Goal: Information Seeking & Learning: Learn about a topic

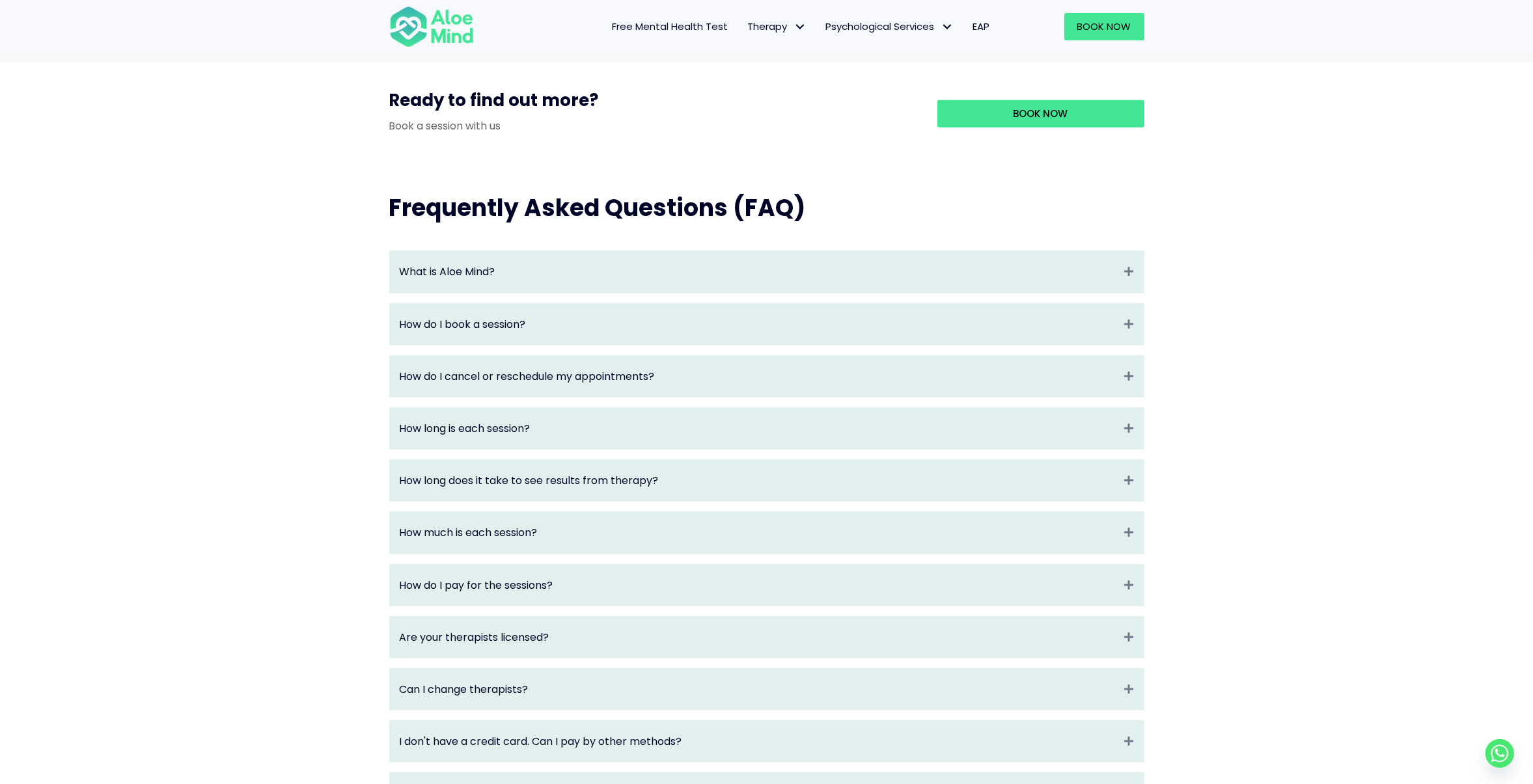
scroll to position [1235, 0]
click at [768, 396] on div "How do I cancel or reschedule my appointments? Expand" at bounding box center [766, 375] width 754 height 41
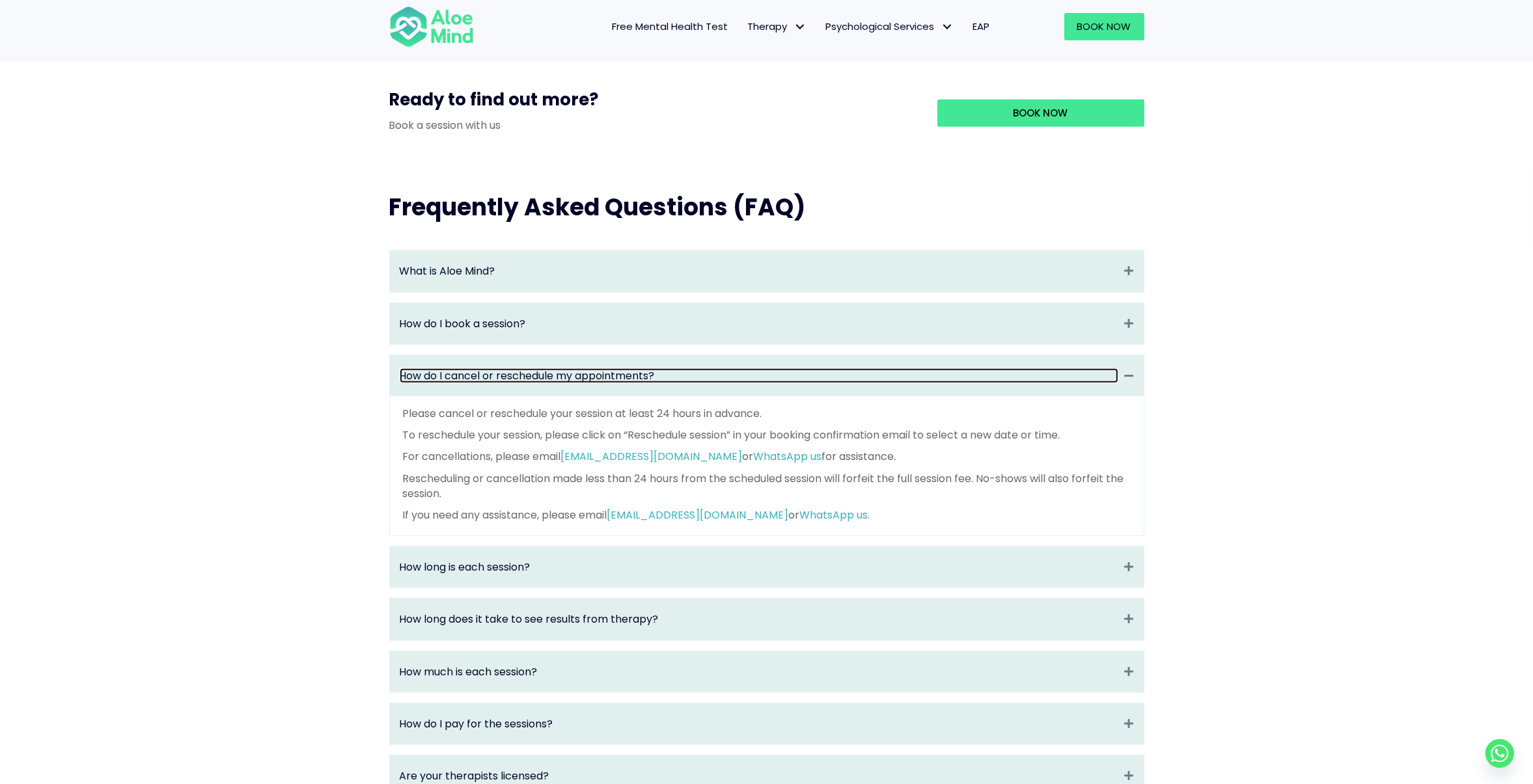
click at [770, 383] on link "How do I cancel or reschedule my appointments?" at bounding box center [759, 375] width 719 height 15
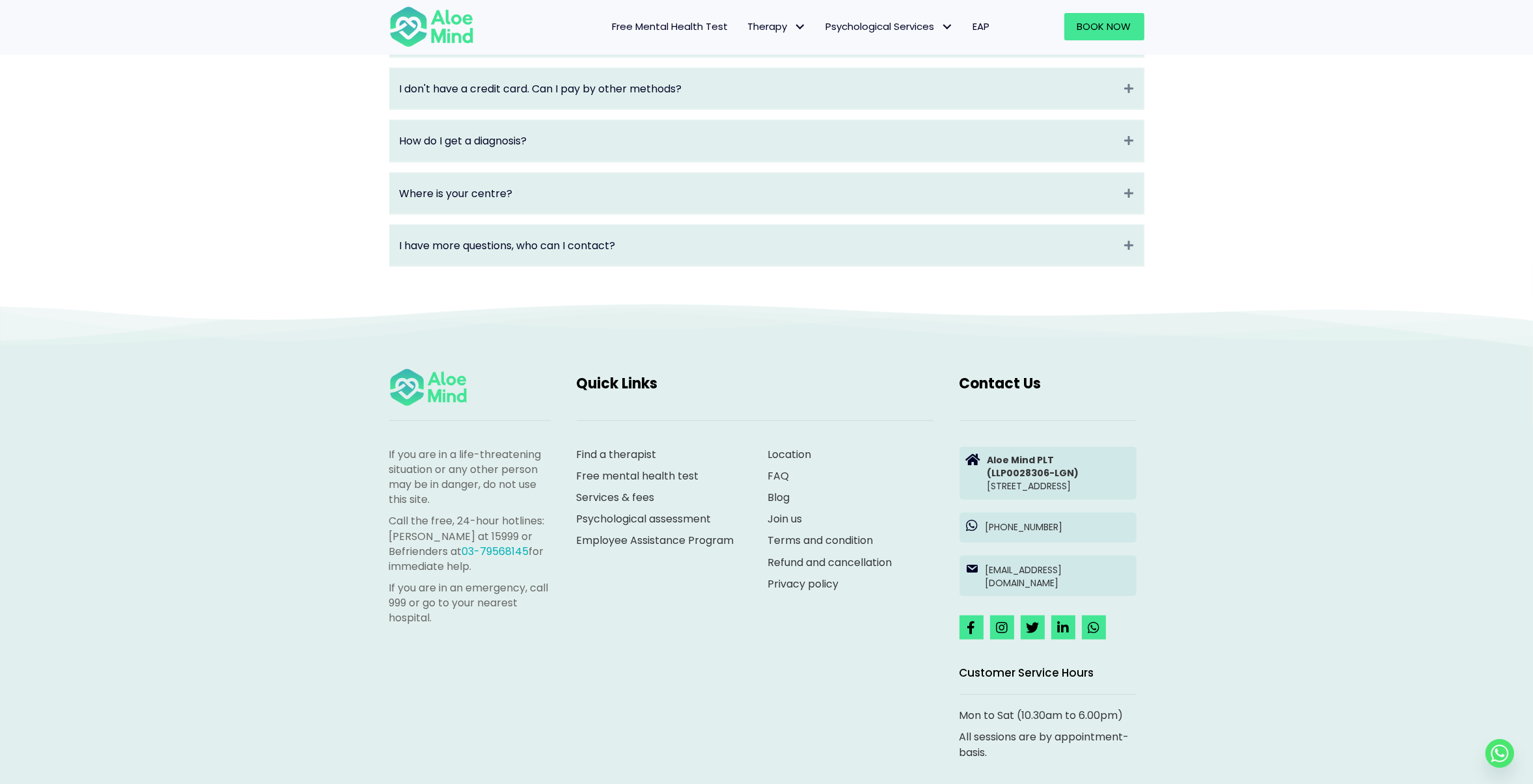
scroll to position [1997, 0]
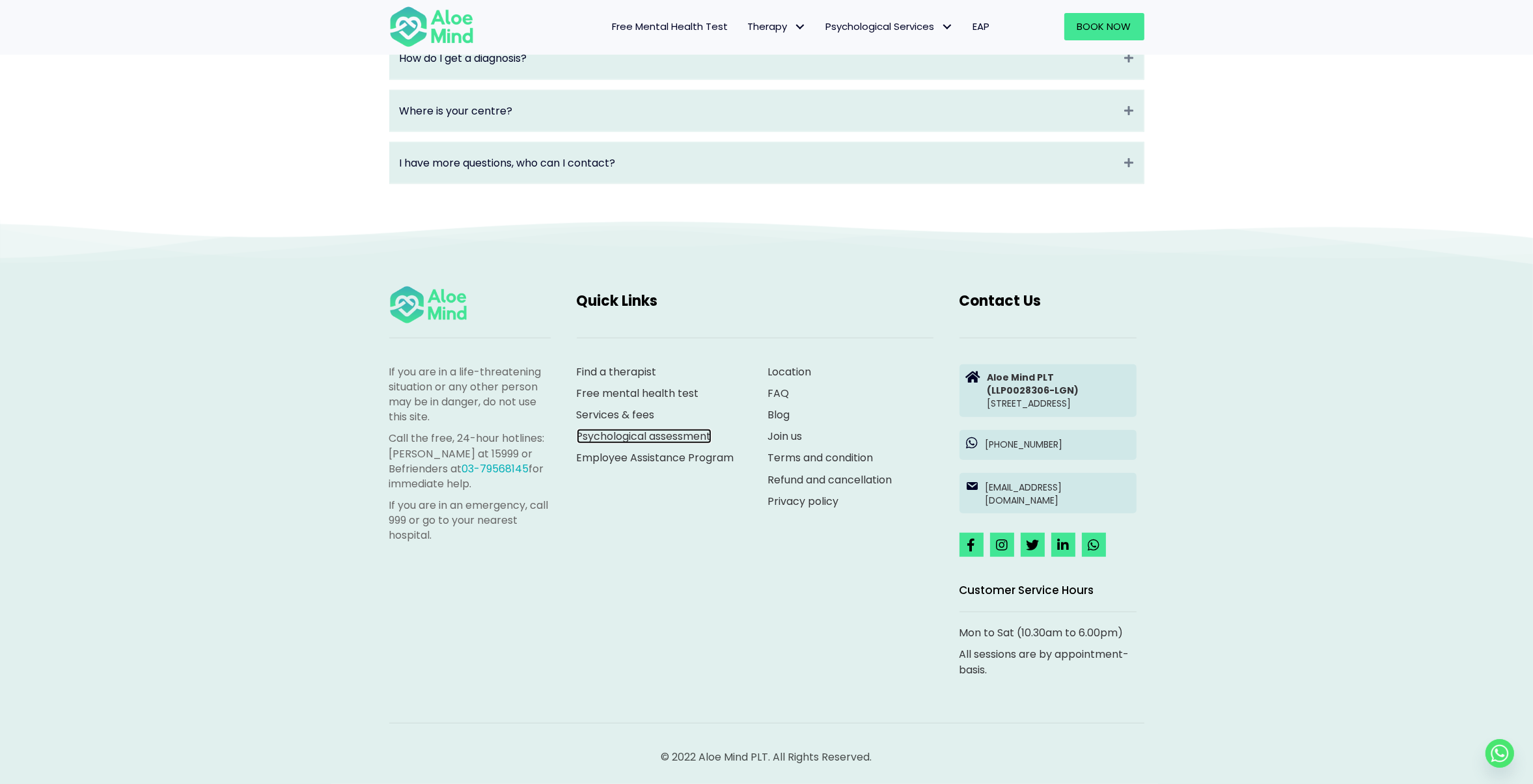
click at [663, 429] on link "Psychological assessment" at bounding box center [644, 436] width 135 height 15
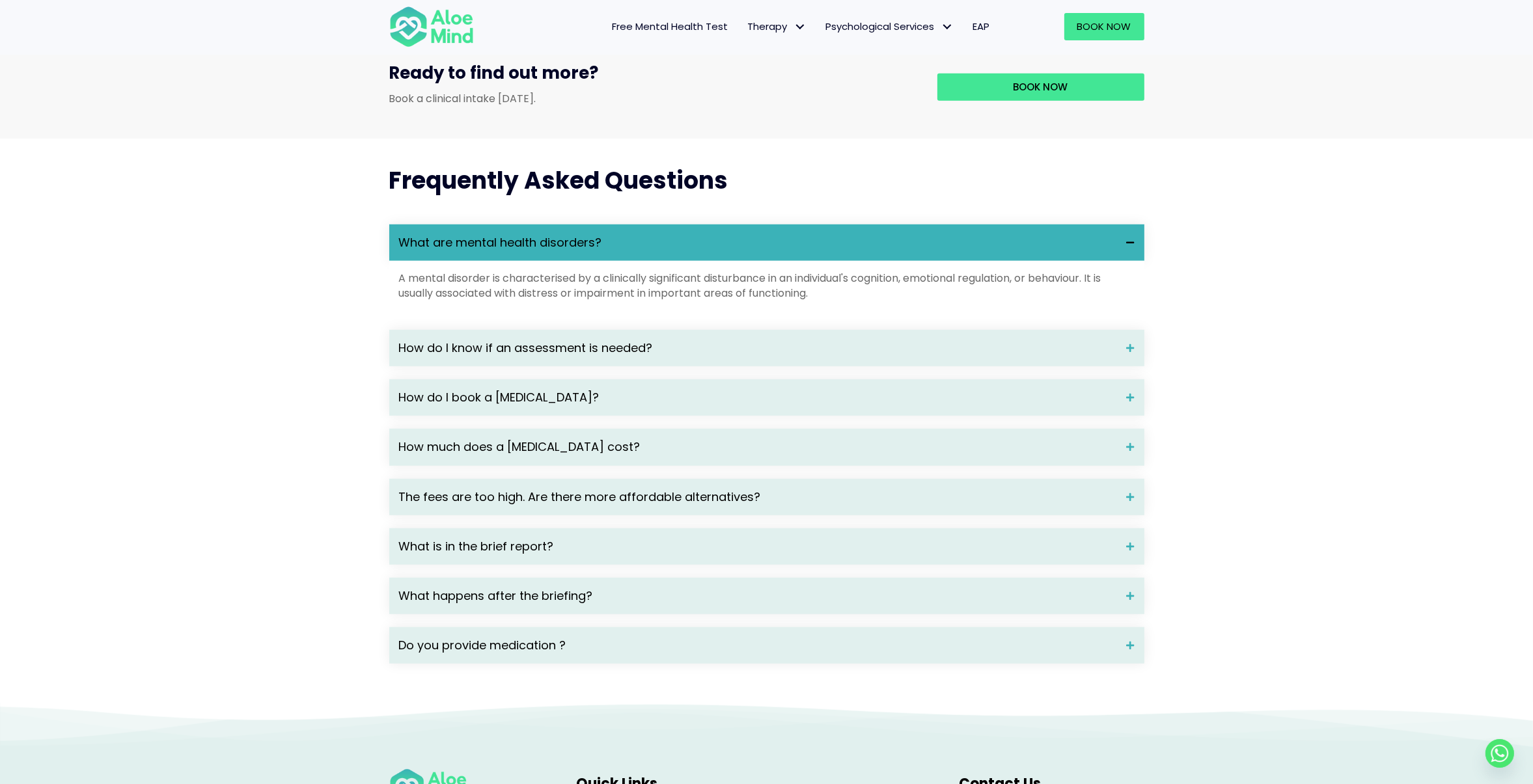
scroll to position [1611, 0]
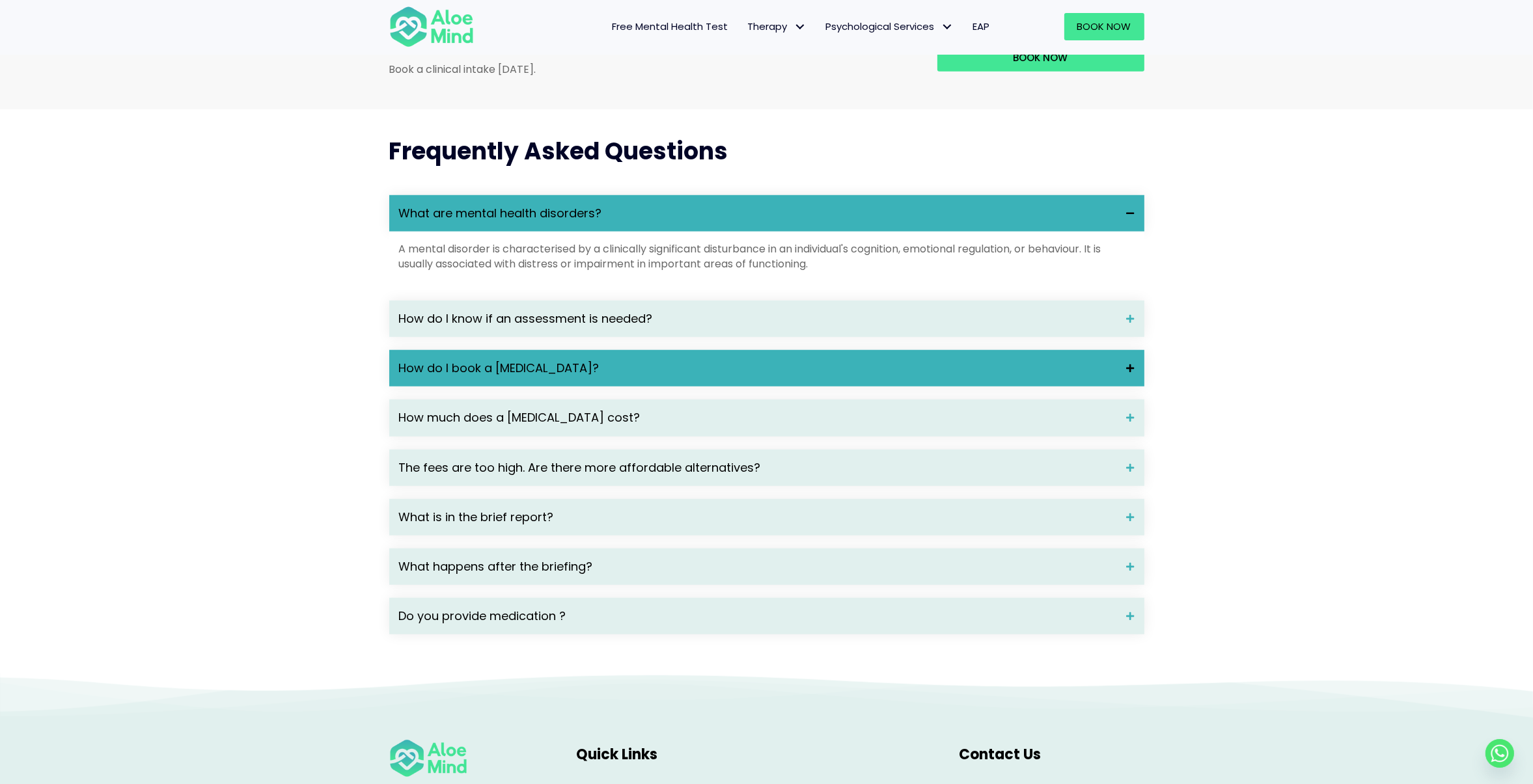
click at [884, 377] on span "How do I book a psychological assessment?" at bounding box center [758, 368] width 718 height 17
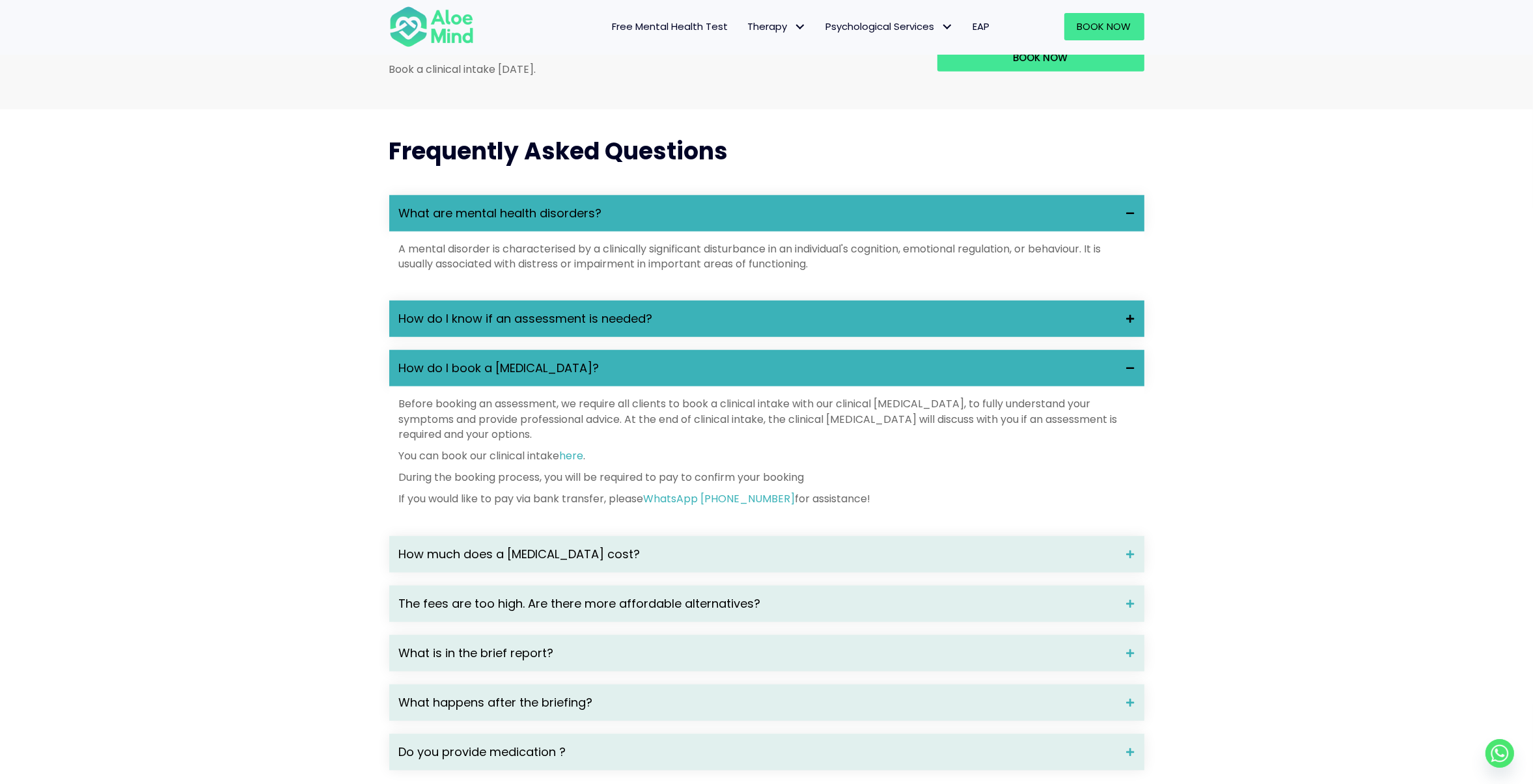
click at [882, 328] on span "How do I know if an assessment is needed?" at bounding box center [758, 319] width 718 height 17
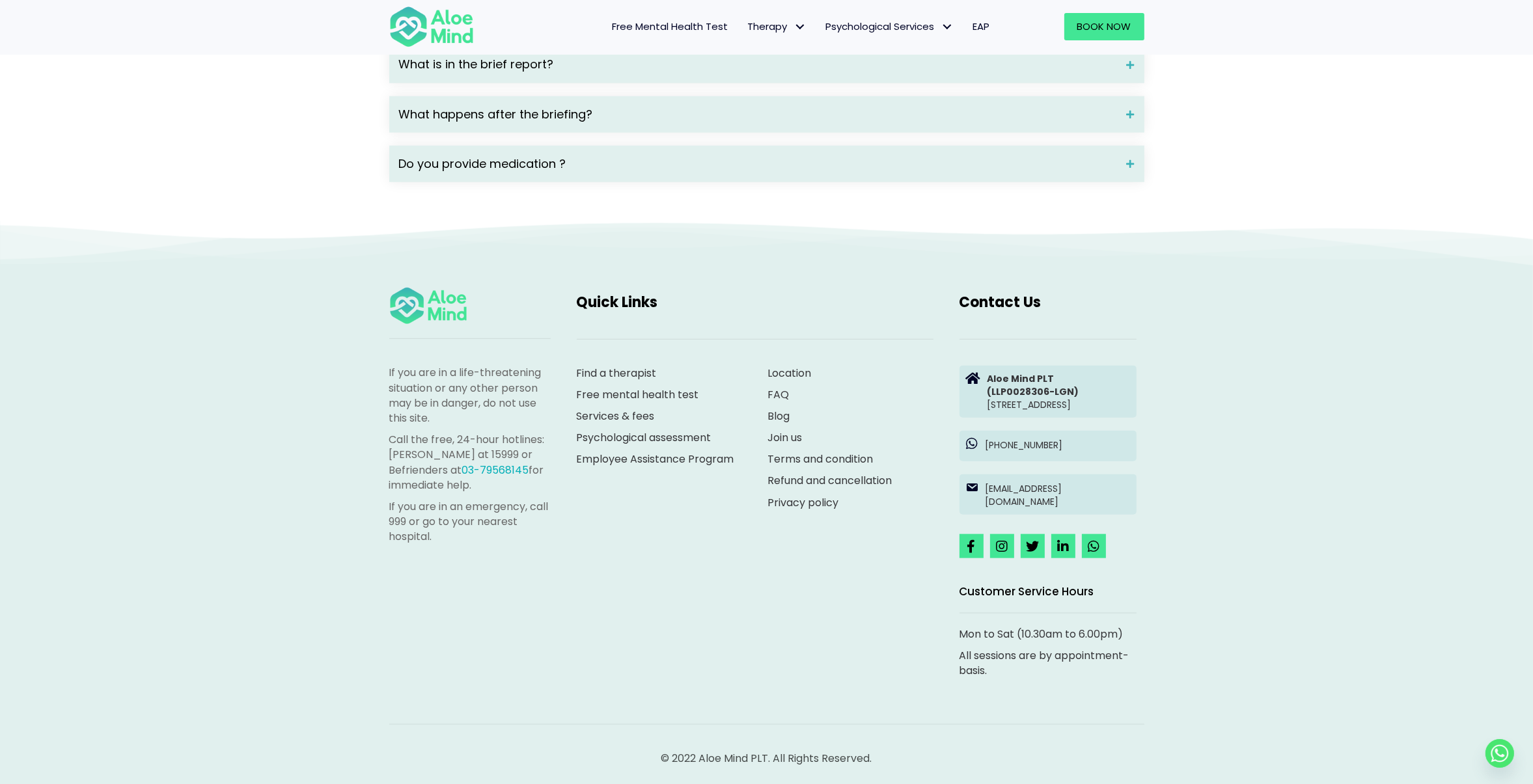
scroll to position [2198, 0]
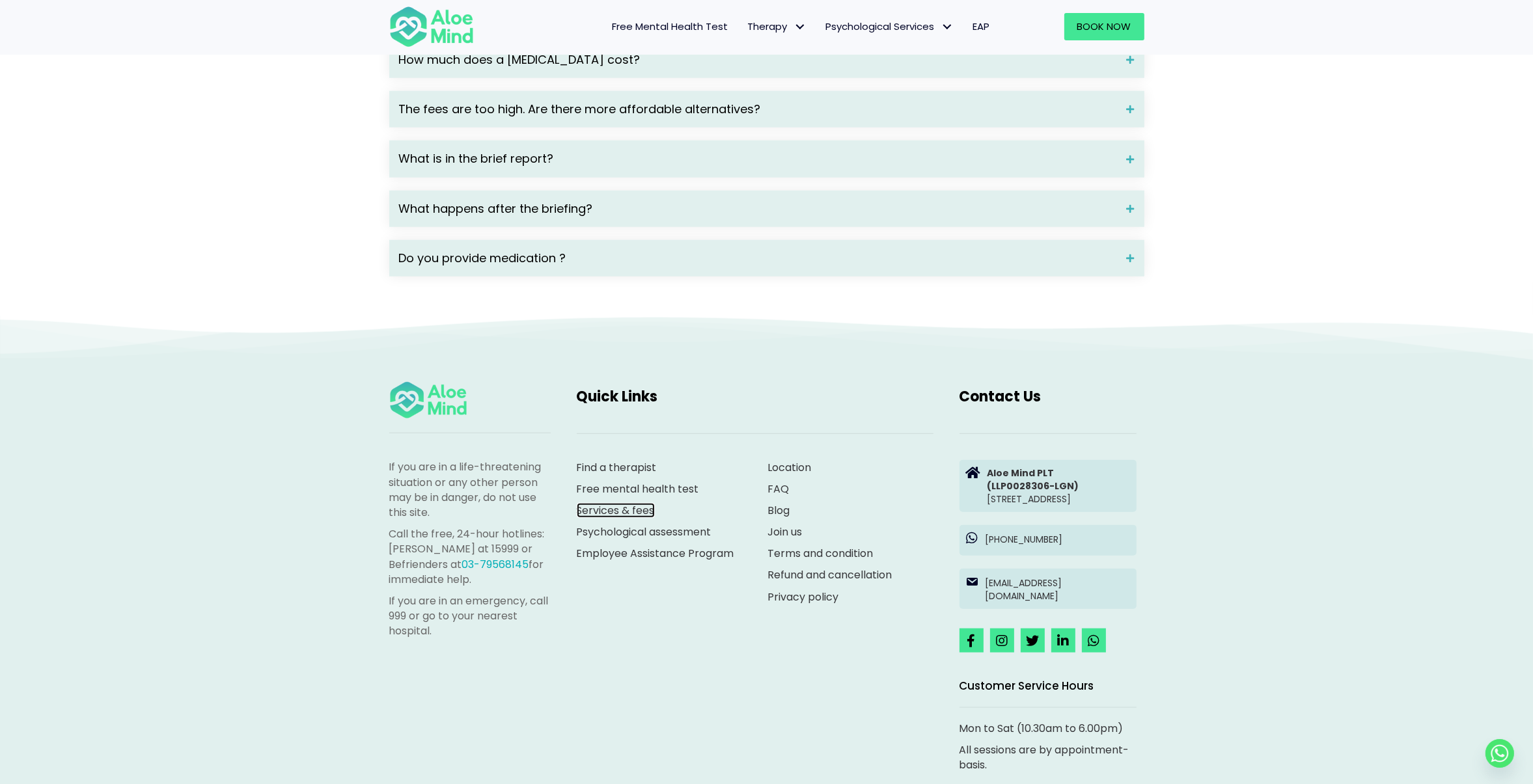
click at [637, 518] on link "Services & fees" at bounding box center [615, 510] width 78 height 15
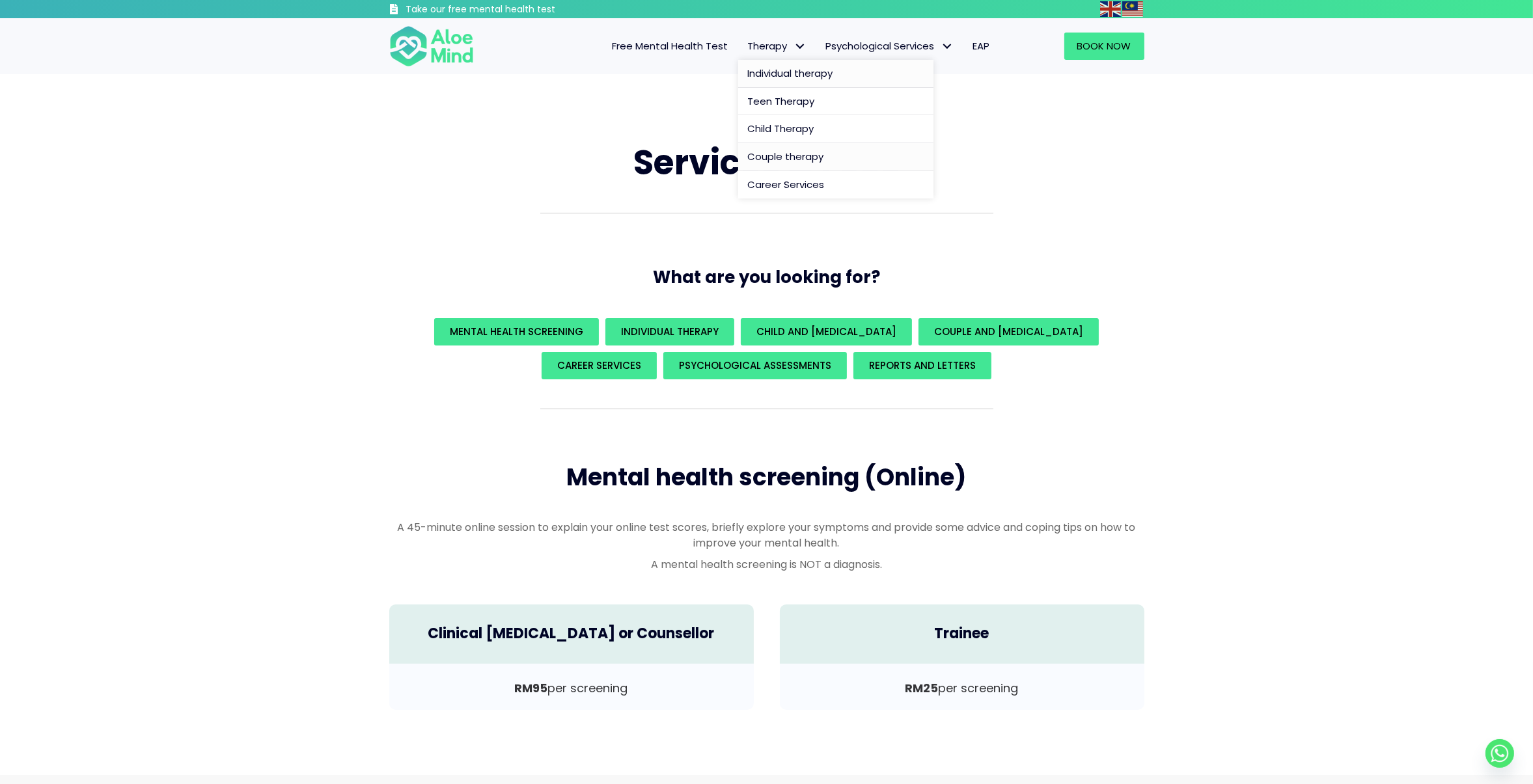
click at [789, 71] on span "Individual therapy" at bounding box center [791, 73] width 85 height 14
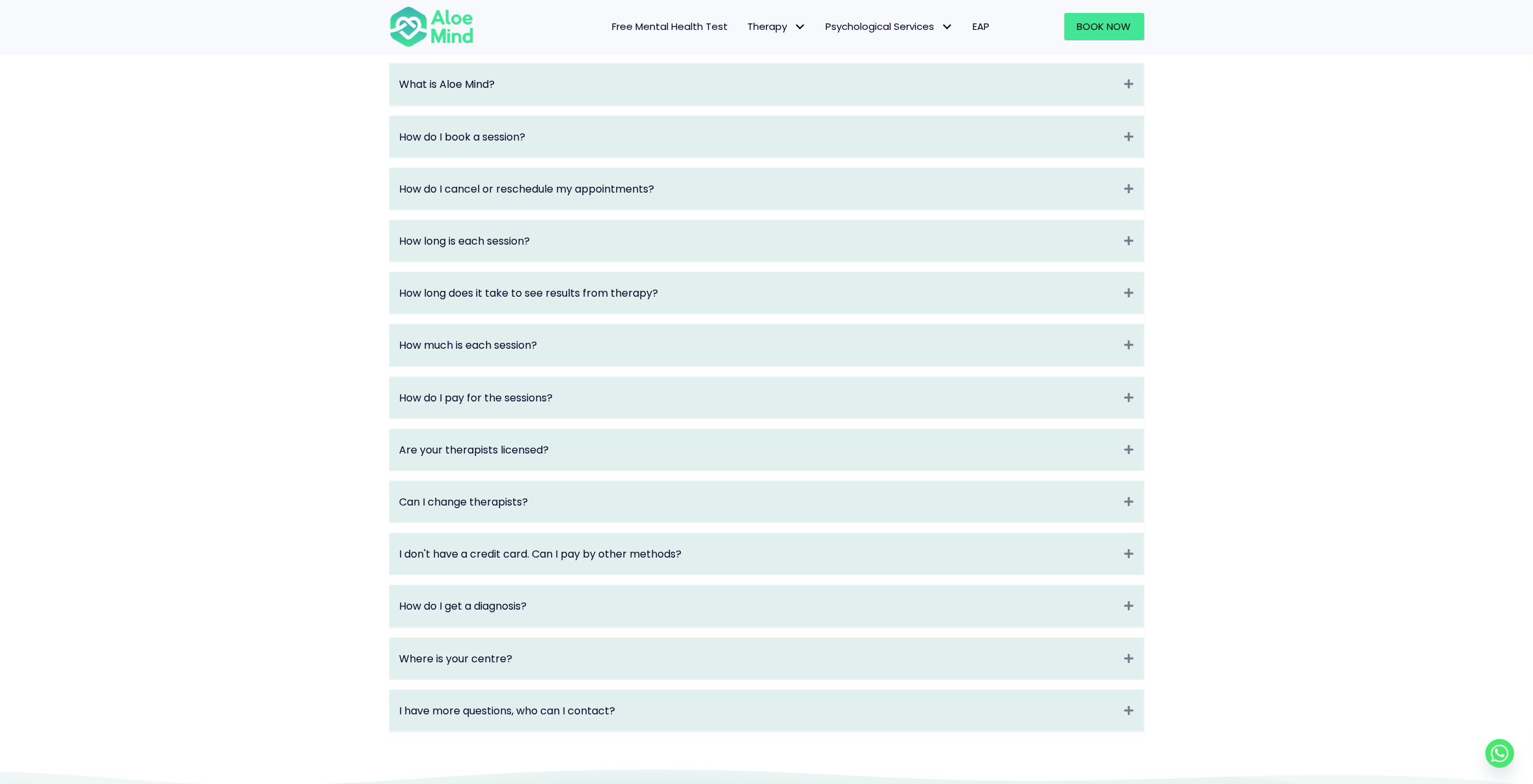
scroll to position [1867, 0]
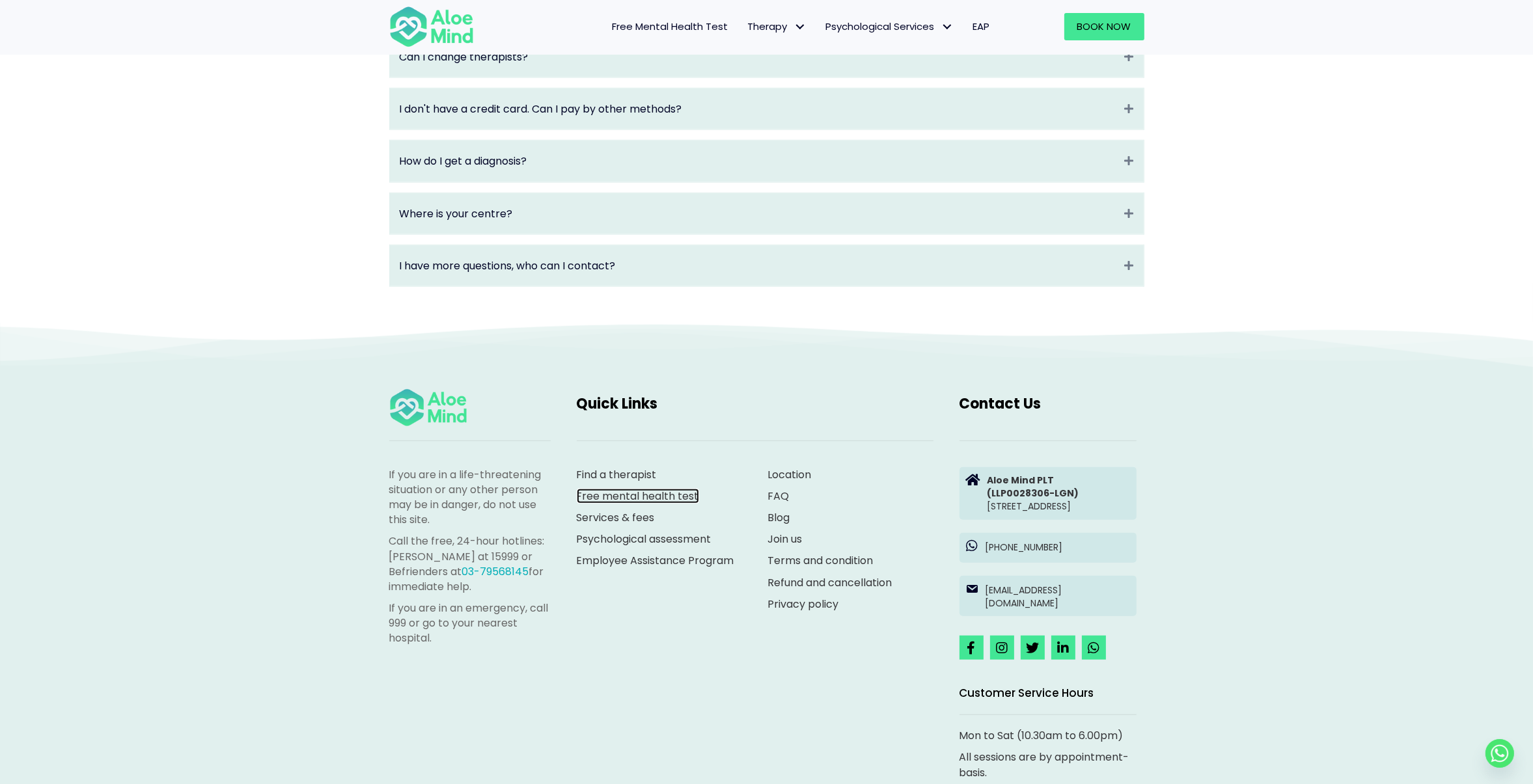
click at [652, 503] on link "Free mental health test" at bounding box center [638, 496] width 122 height 15
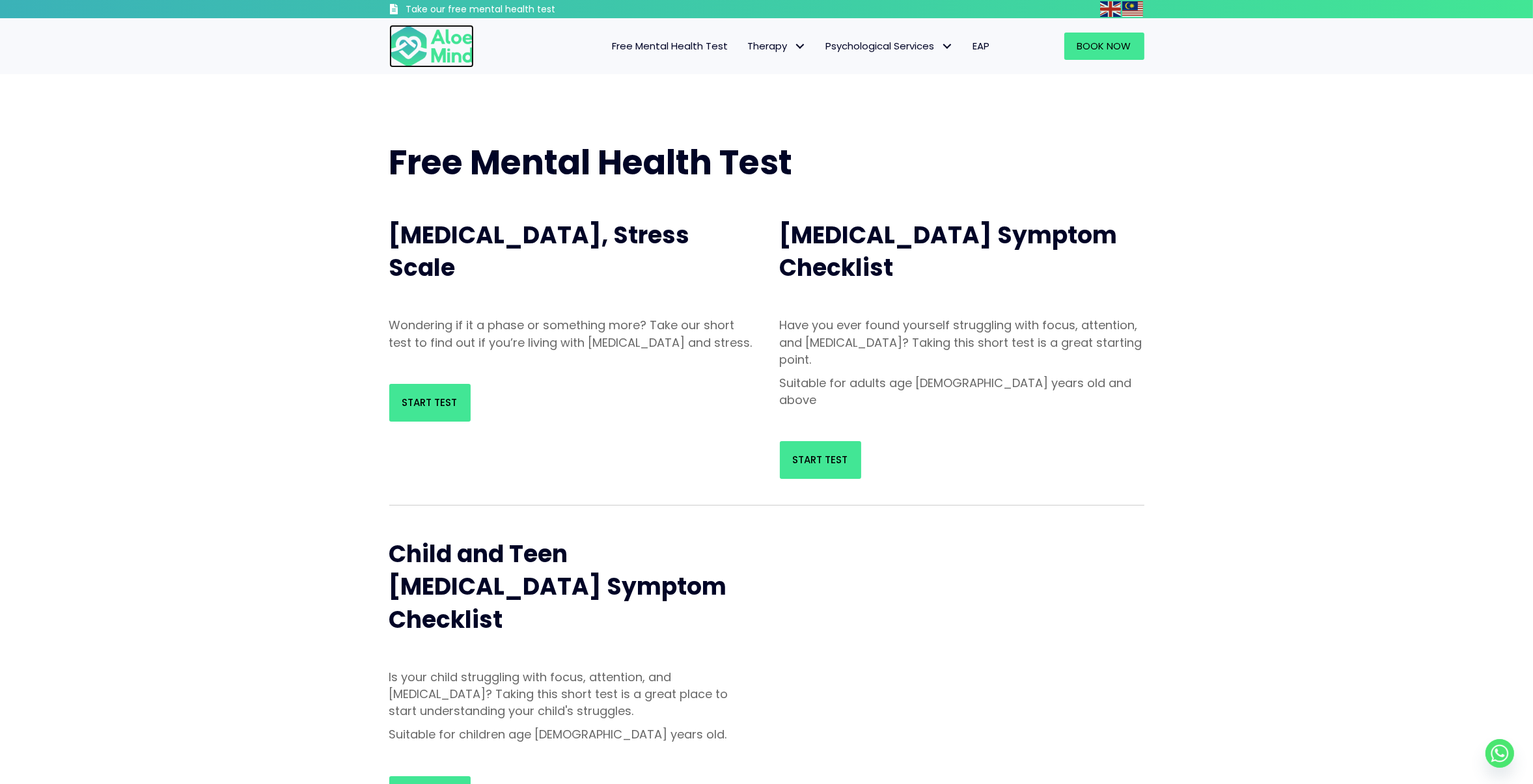
click at [453, 63] on img at bounding box center [431, 46] width 84 height 43
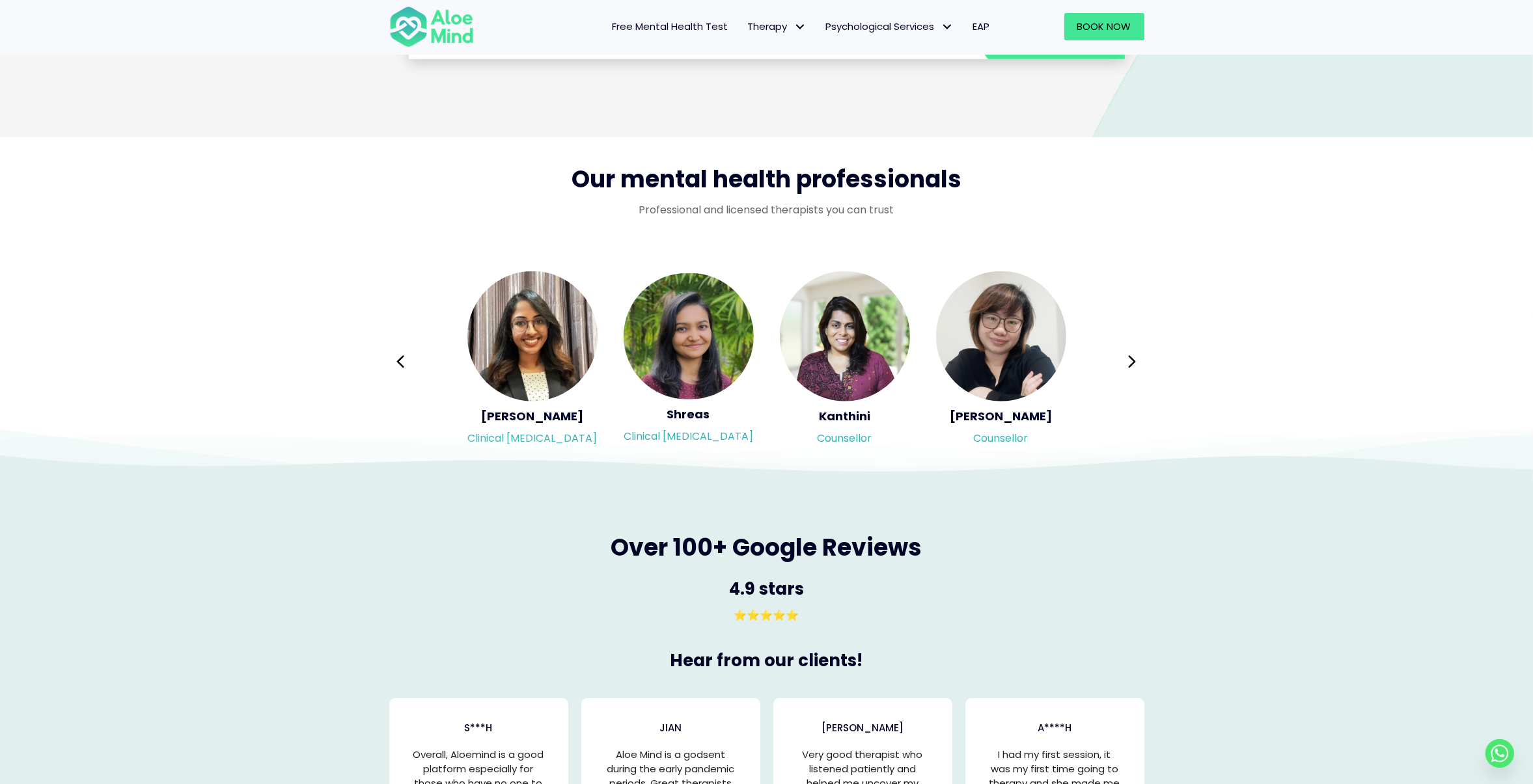
scroll to position [2030, 0]
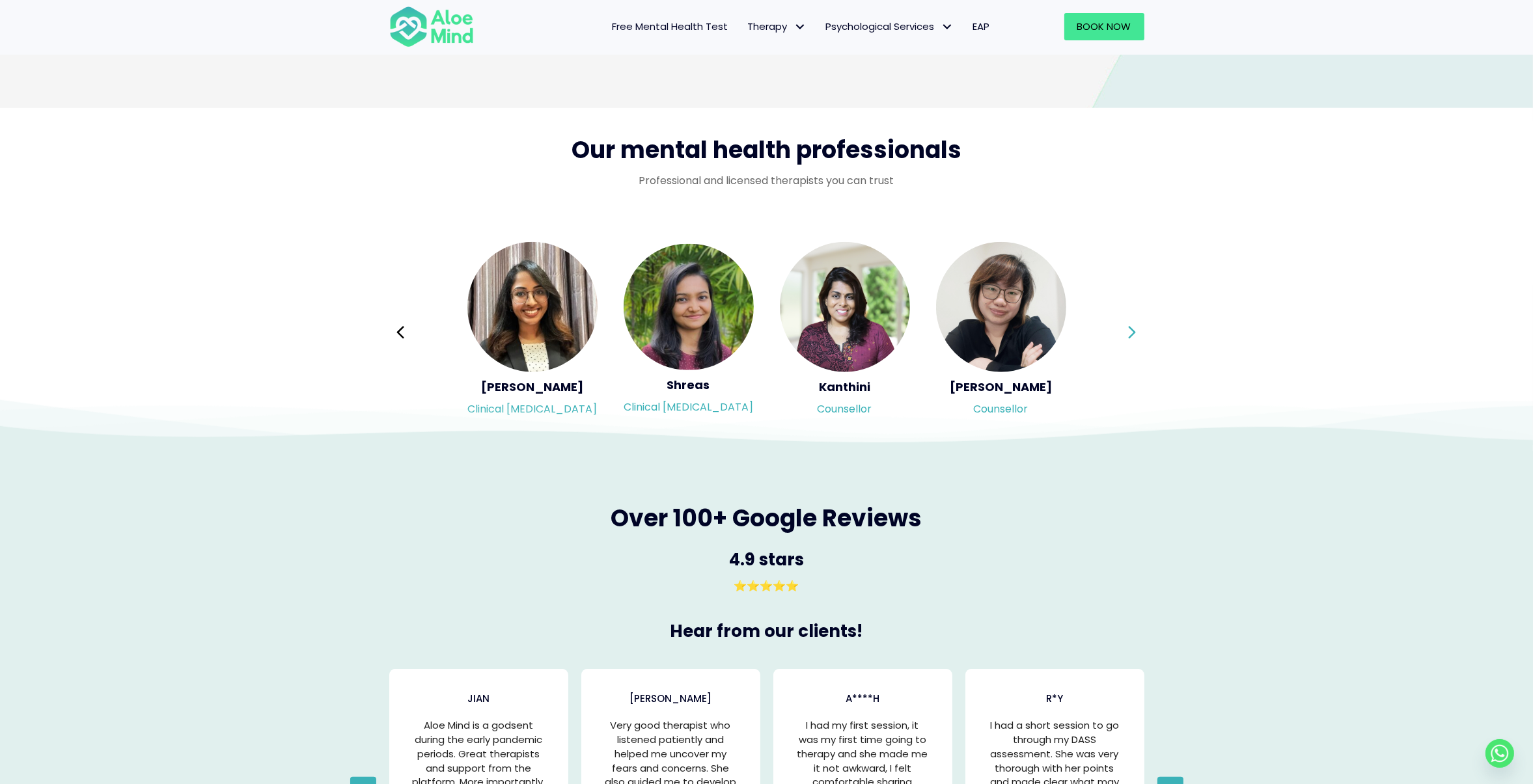
click at [1128, 341] on icon at bounding box center [1132, 333] width 9 height 25
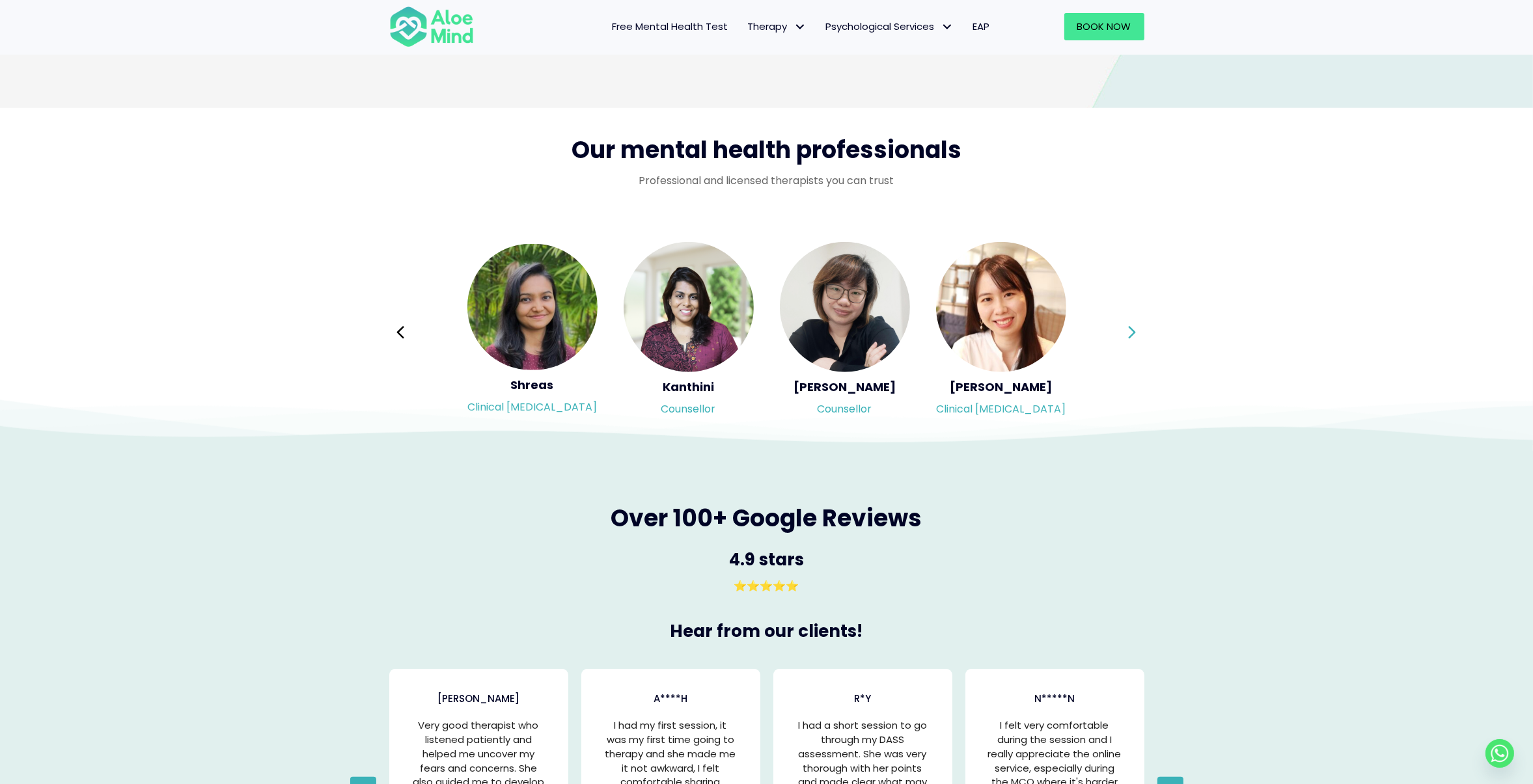
click at [1128, 341] on icon at bounding box center [1132, 333] width 9 height 25
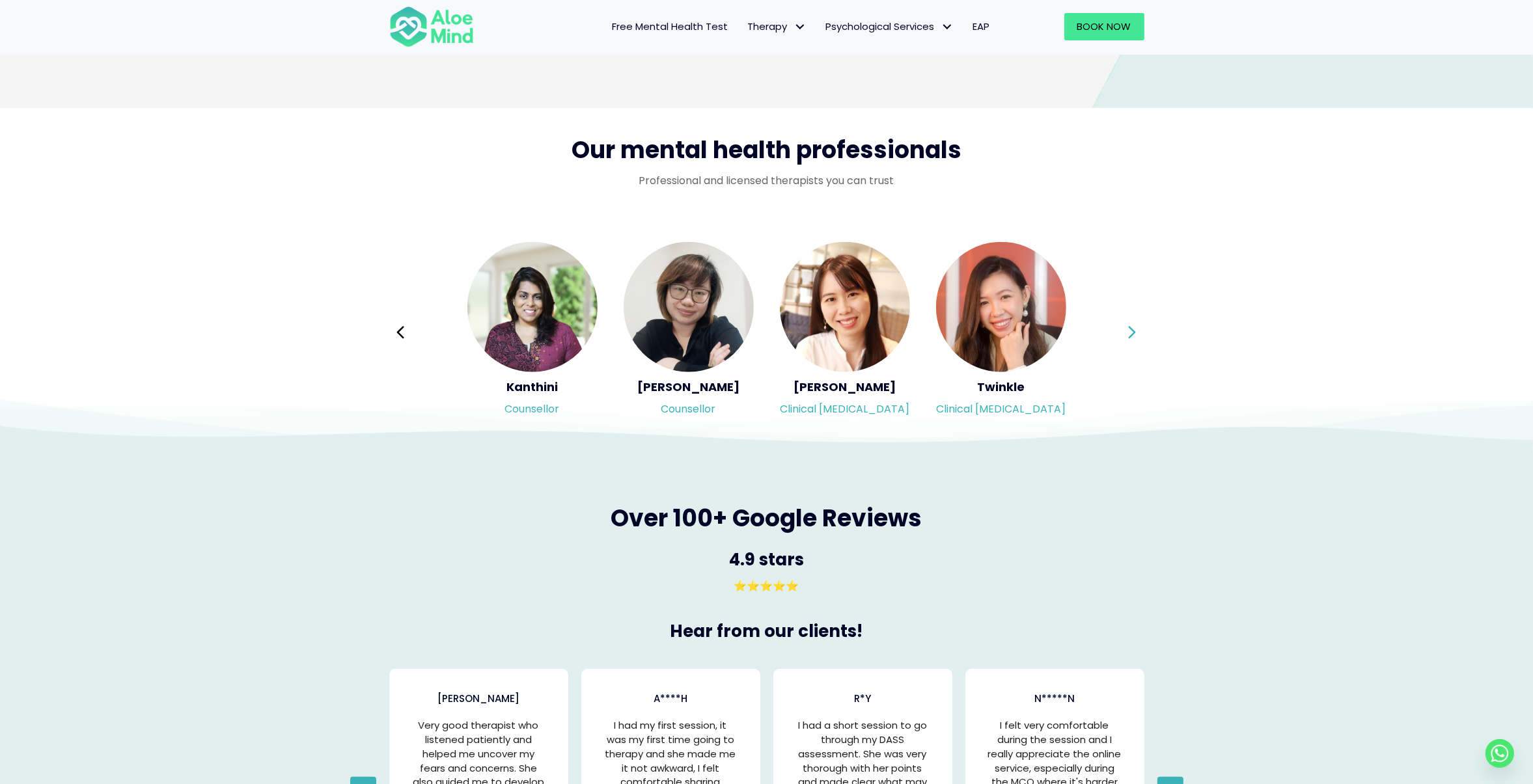
click at [1128, 341] on icon at bounding box center [1132, 333] width 9 height 25
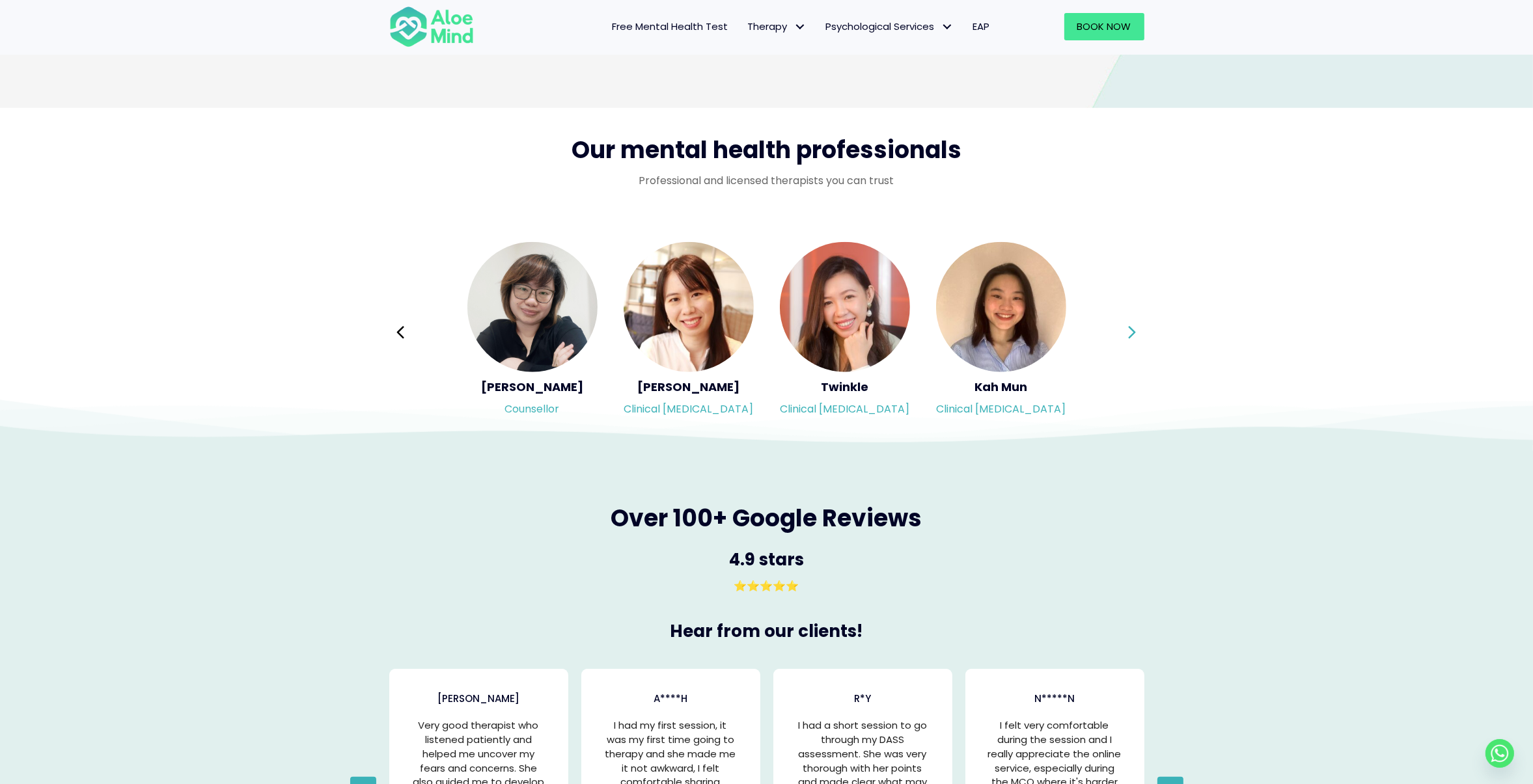
click at [1128, 341] on icon at bounding box center [1132, 333] width 9 height 25
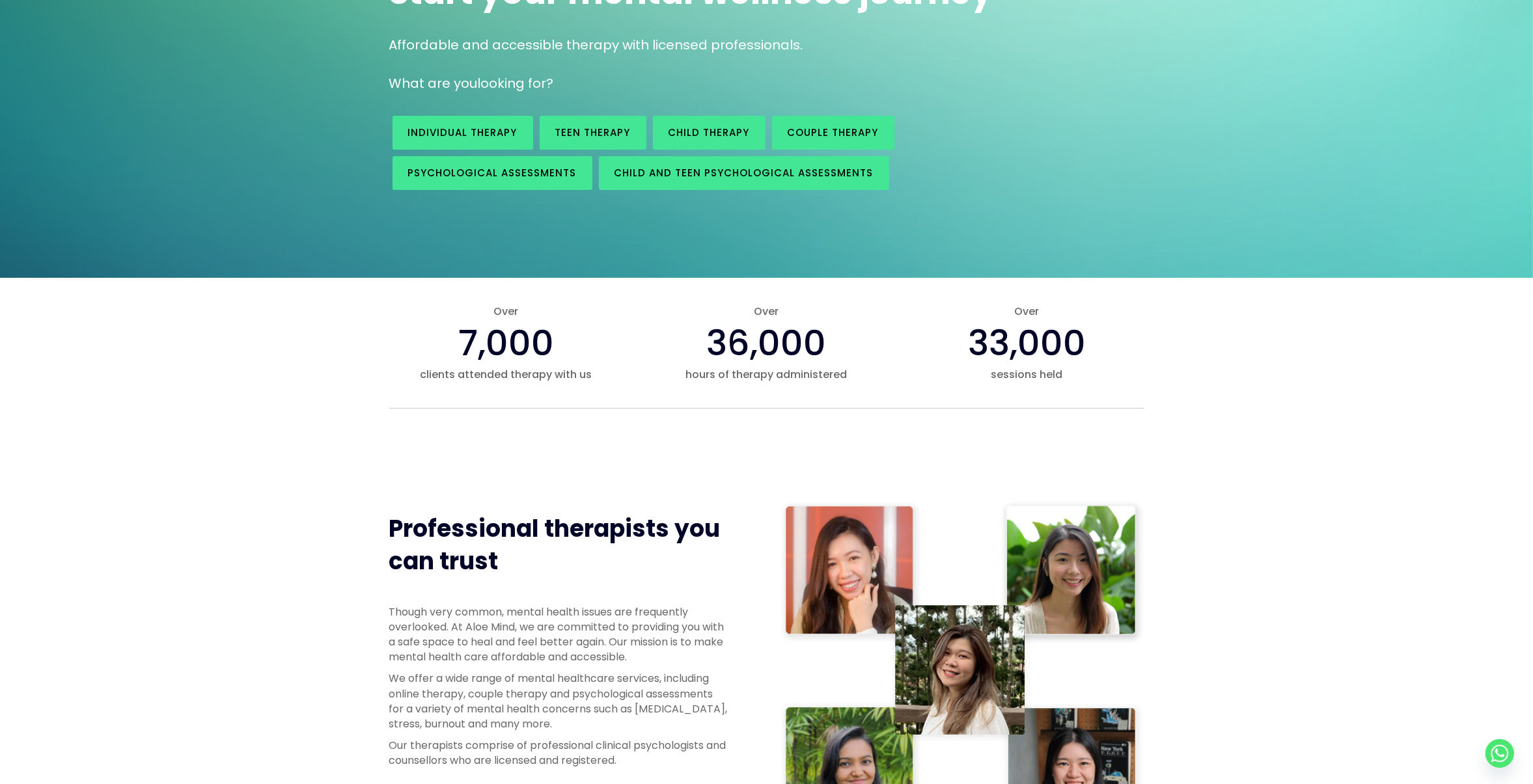
scroll to position [0, 0]
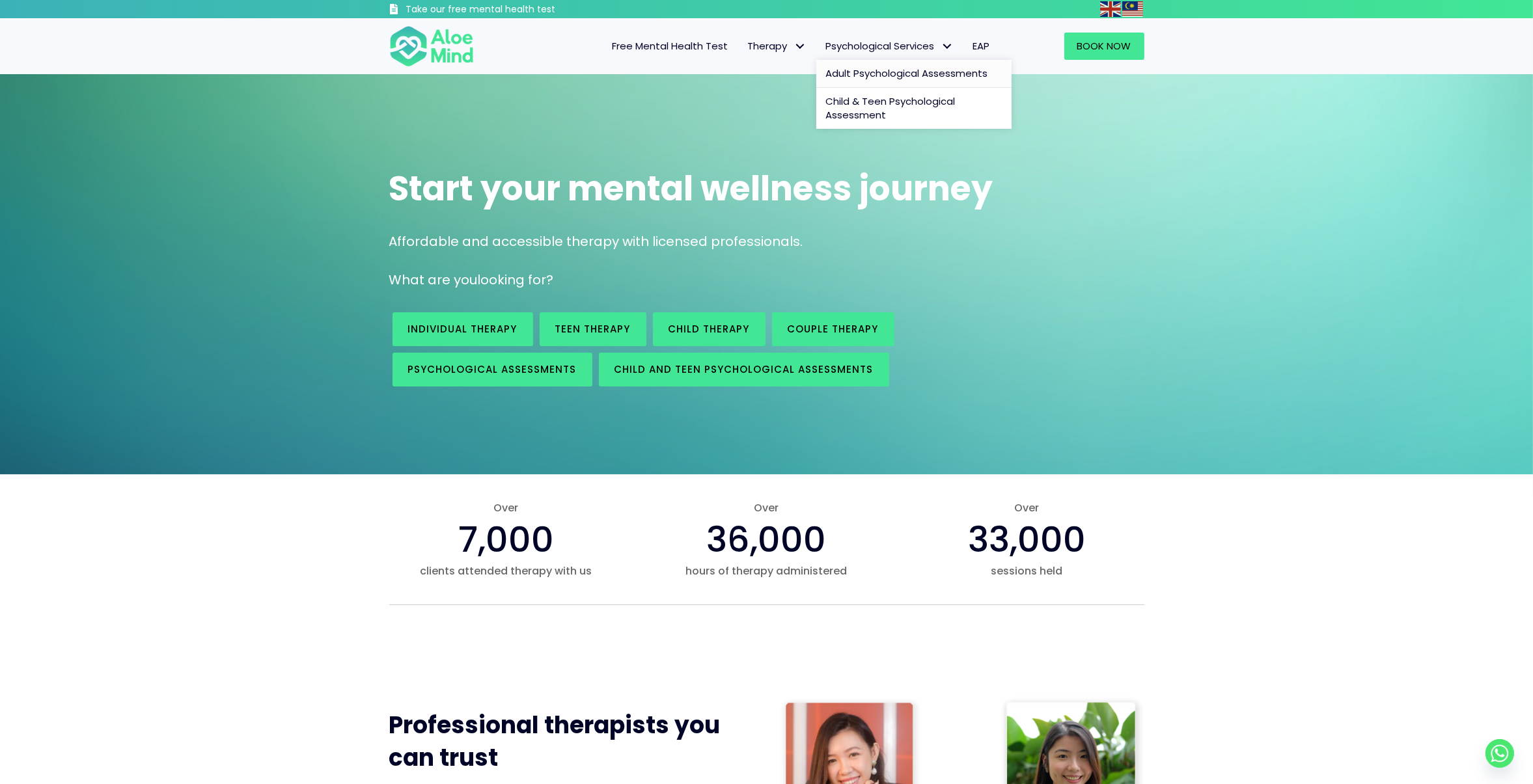
click at [901, 71] on span "Adult Psychological Assessments" at bounding box center [907, 73] width 162 height 14
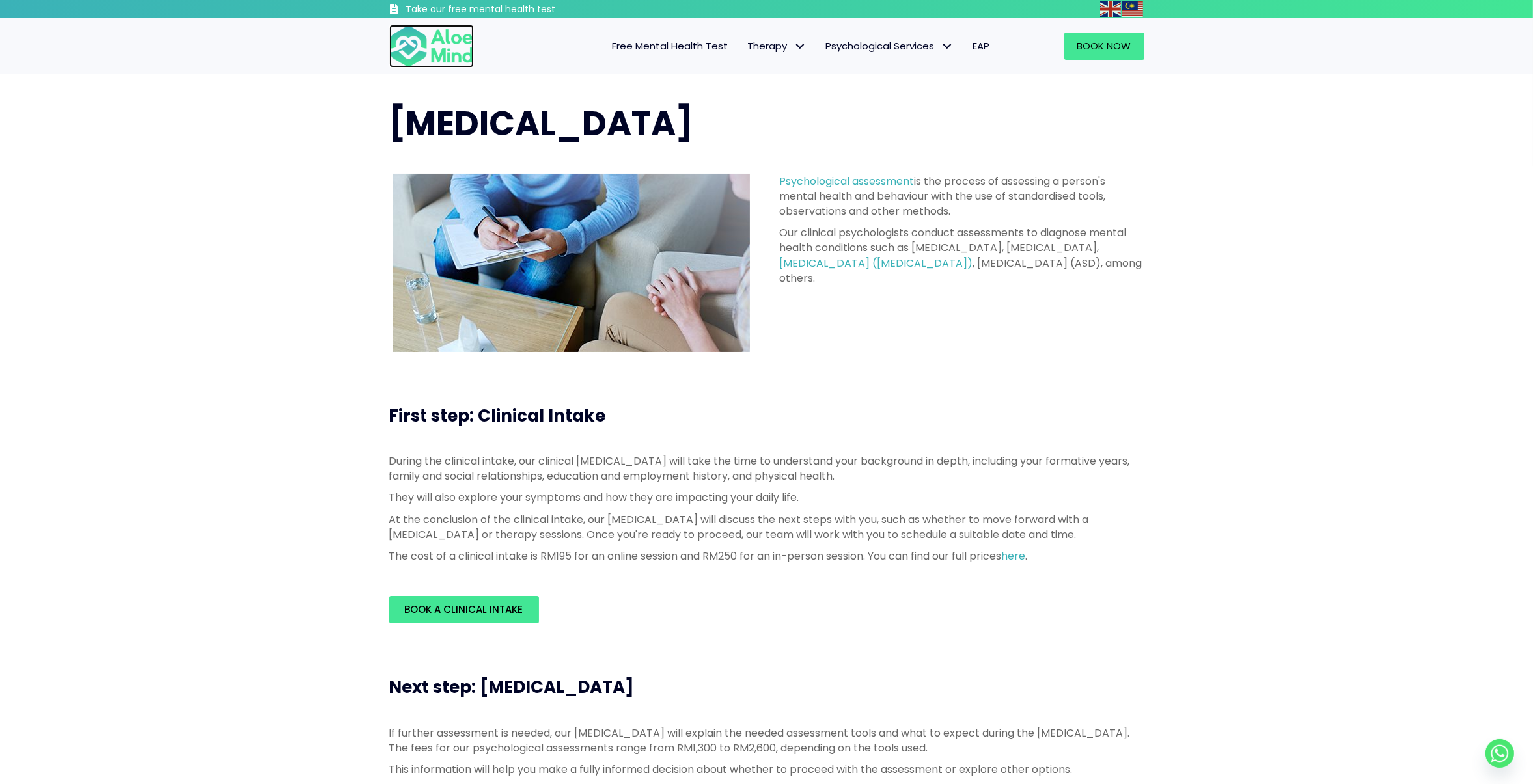
click at [460, 57] on img at bounding box center [431, 46] width 84 height 43
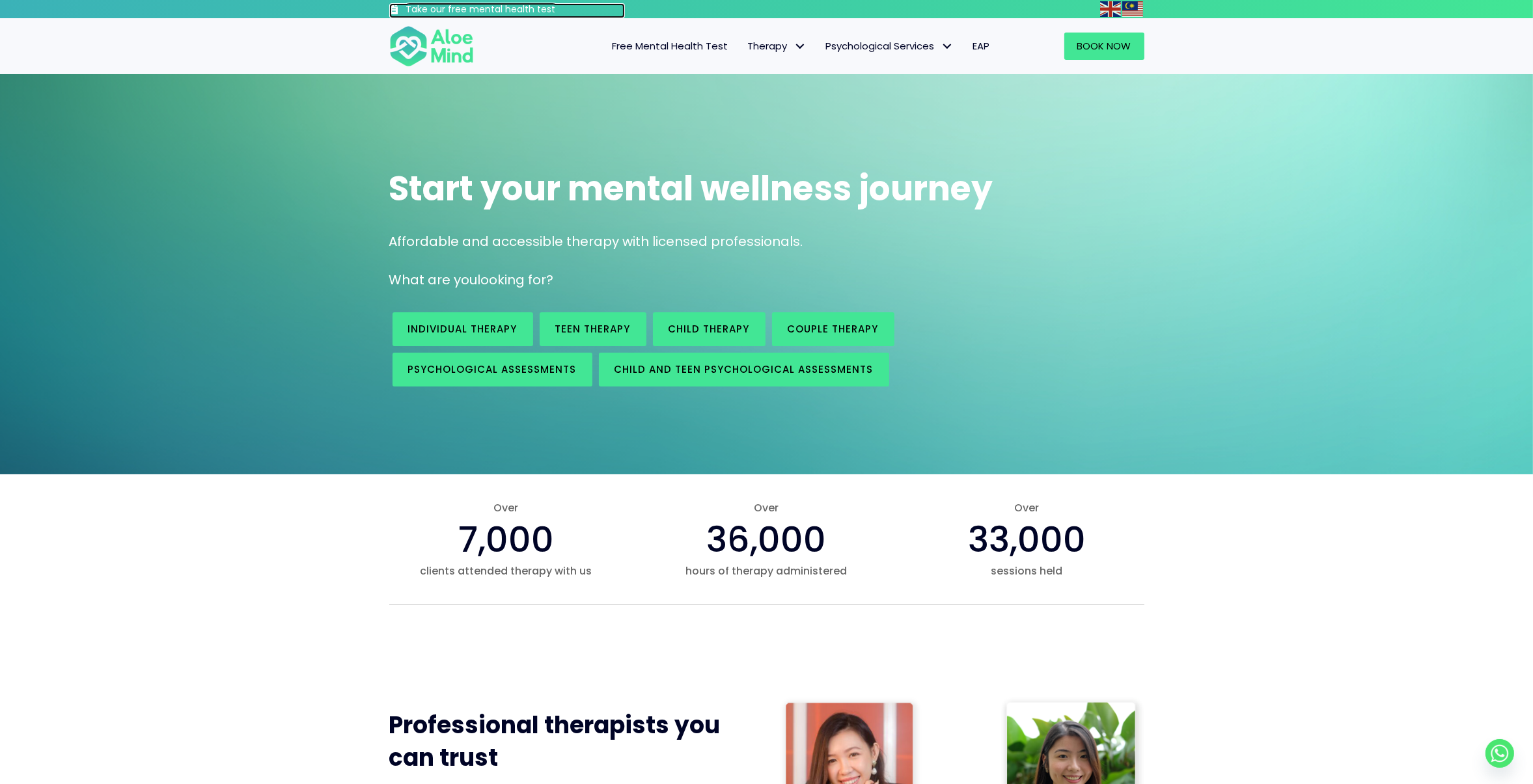
click at [481, 9] on h3 "Take our free mental health test" at bounding box center [515, 10] width 219 height 13
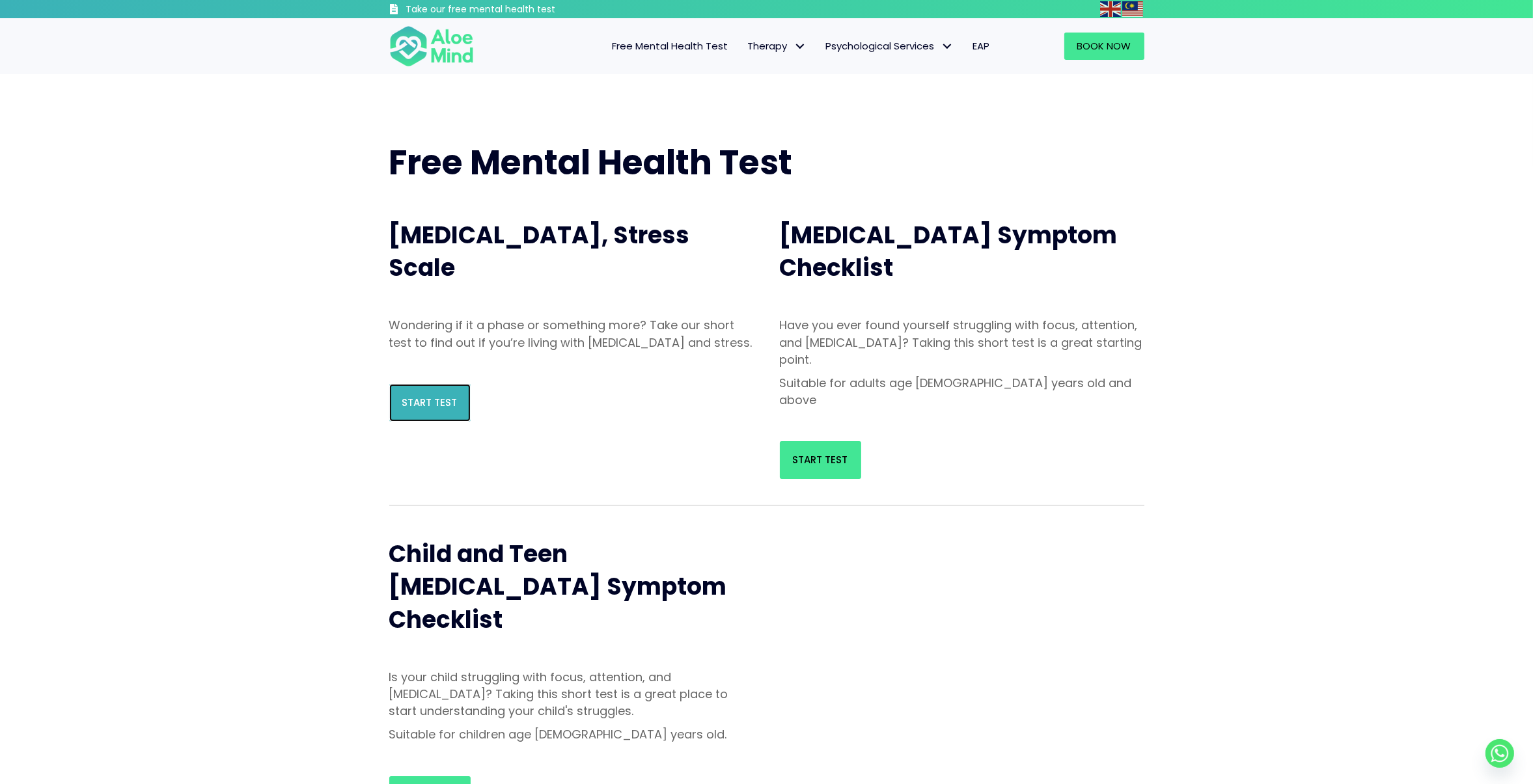
click at [434, 409] on span "Start Test" at bounding box center [430, 402] width 56 height 14
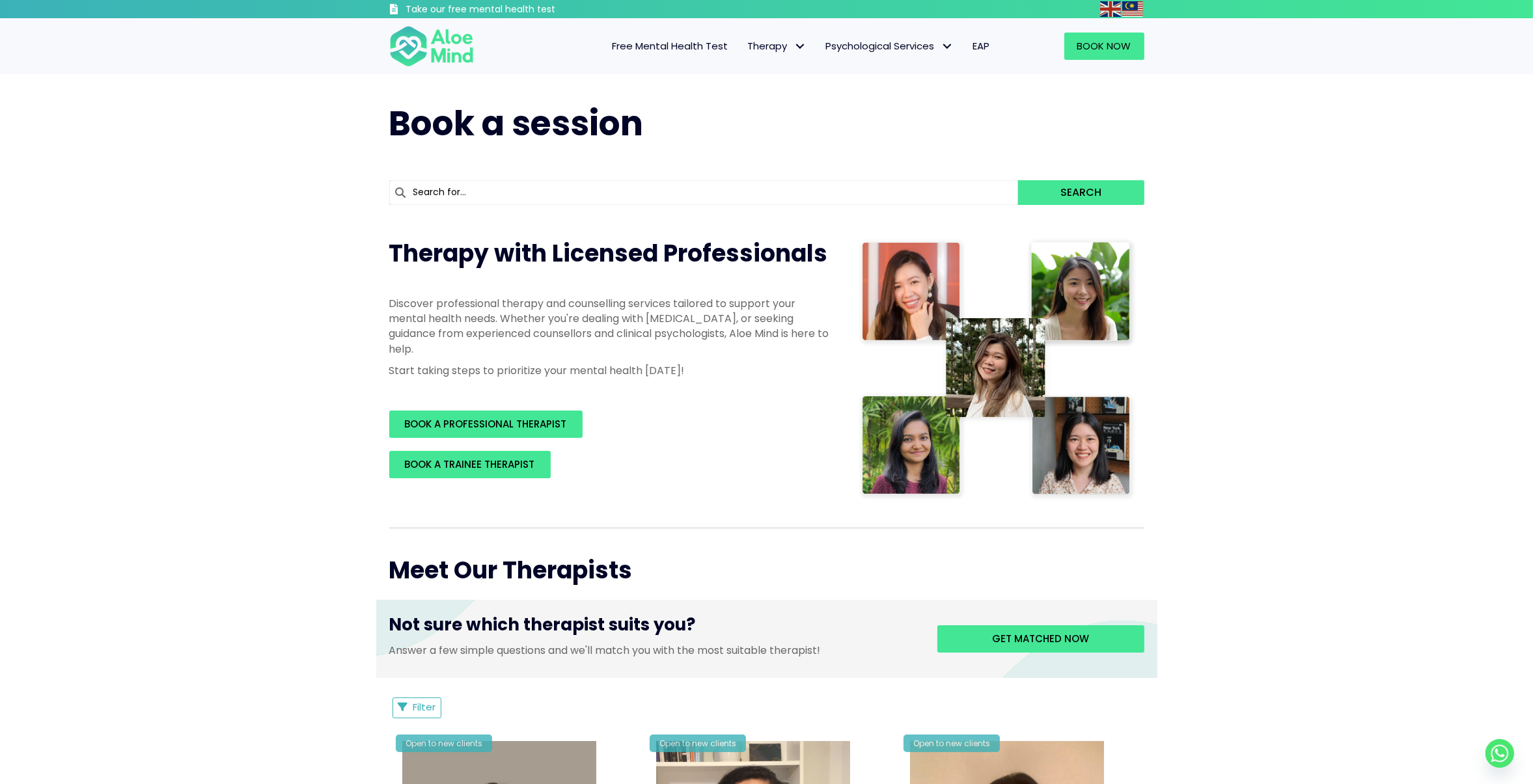
click at [663, 51] on span "Free Mental Health Test" at bounding box center [670, 46] width 116 height 14
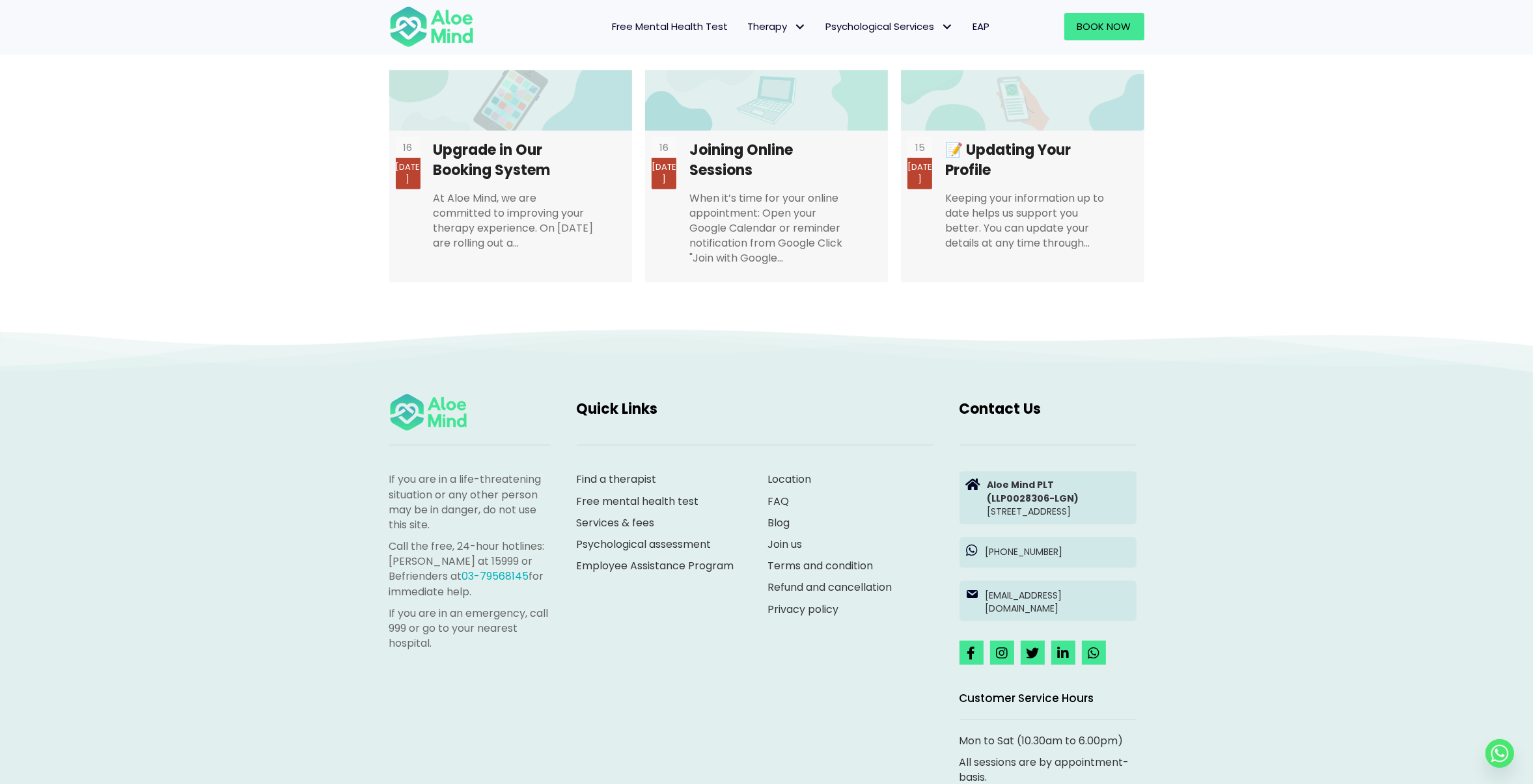
scroll to position [2595, 0]
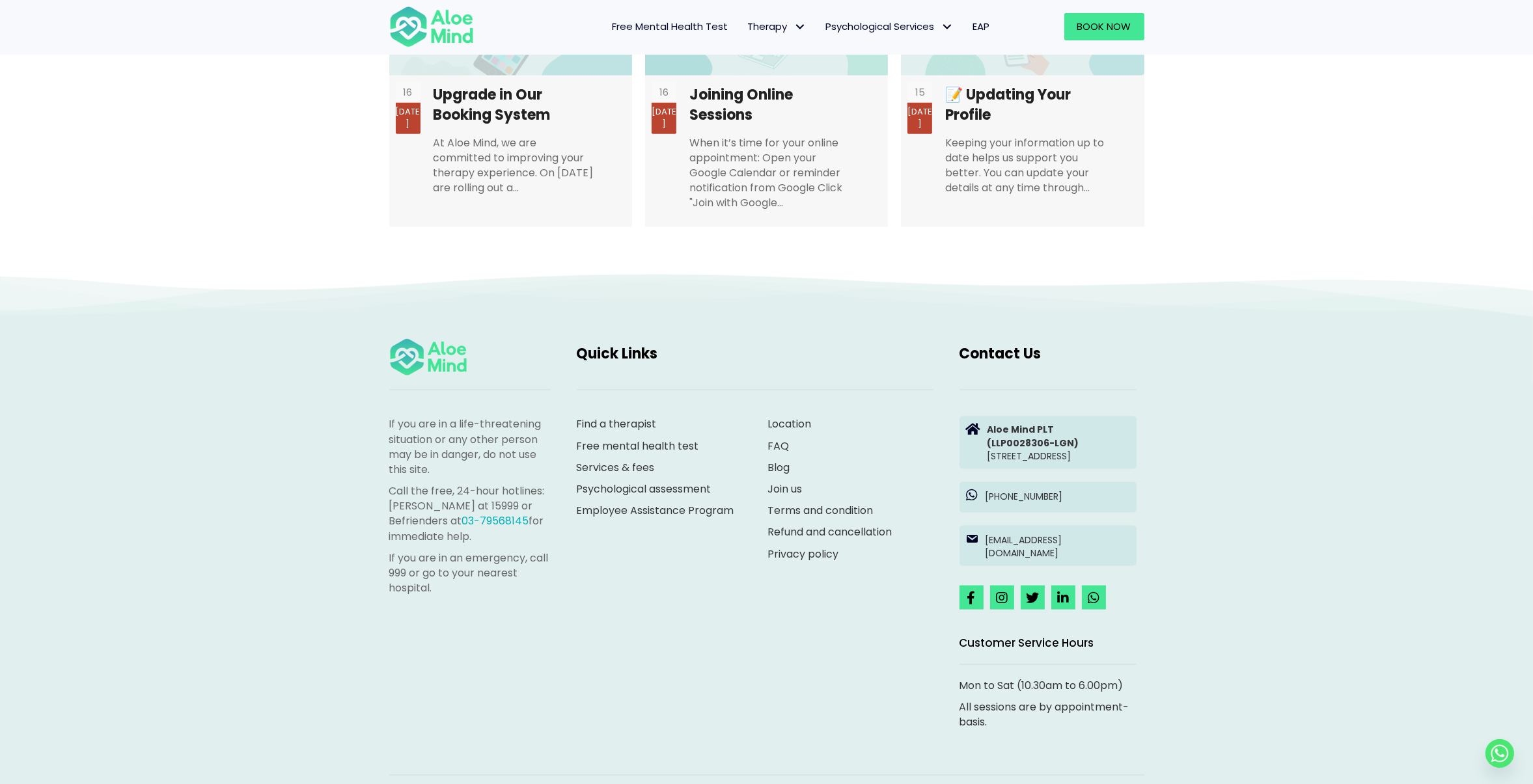
click at [1354, 400] on div "If you are in a life-threatening situation or any other person may be in danger…" at bounding box center [766, 554] width 1533 height 564
